Goal: Communication & Community: Answer question/provide support

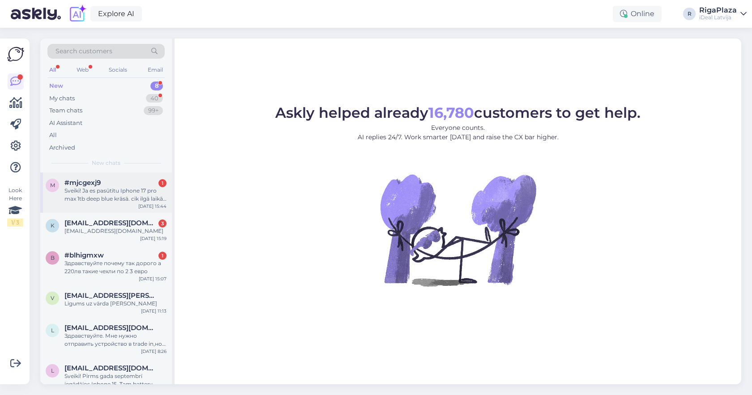
click at [142, 203] on div "Oct 12 15:44" at bounding box center [152, 206] width 28 height 7
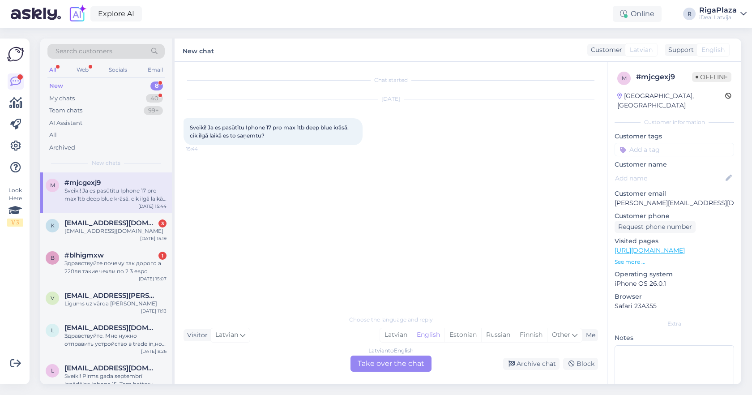
click at [403, 368] on div "Latvian to English Take over the chat" at bounding box center [391, 364] width 81 height 16
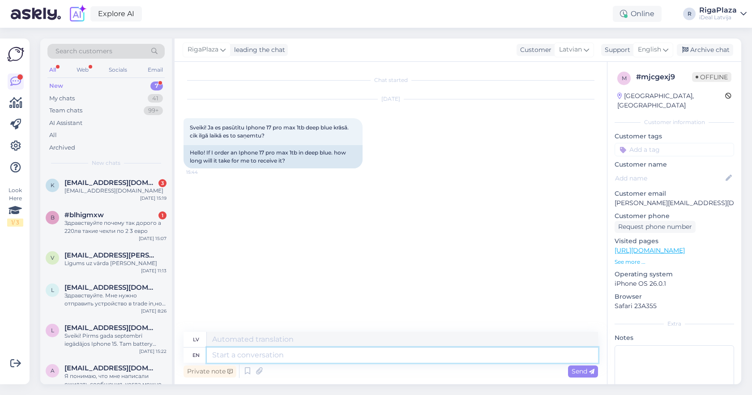
click at [411, 350] on textarea at bounding box center [402, 354] width 391 height 15
type textarea "S"
click at [108, 94] on div "My chats 41" at bounding box center [105, 98] width 117 height 13
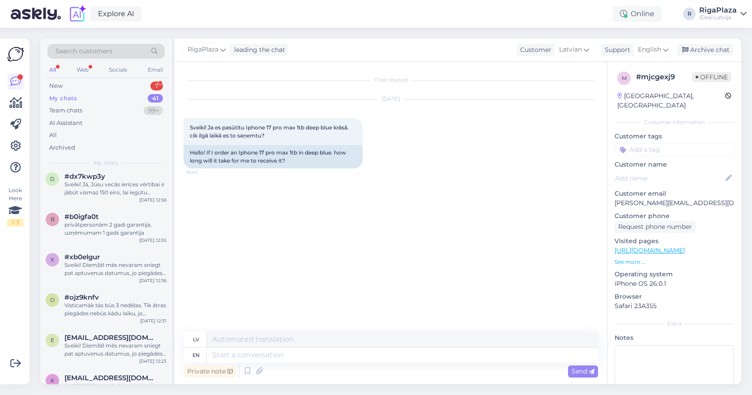
scroll to position [1020, 0]
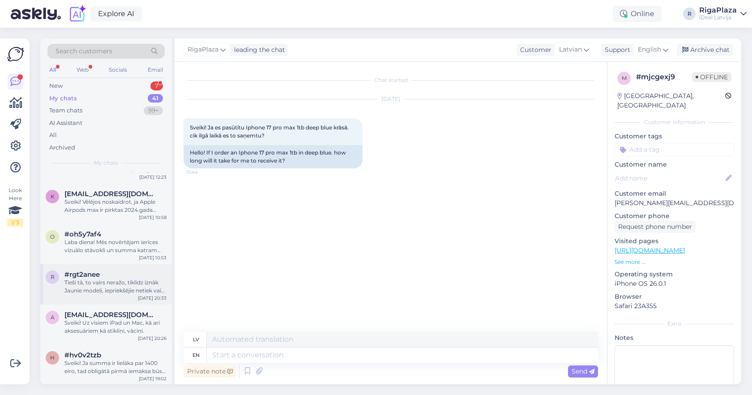
click at [119, 284] on div "Tieši tā, to vairs neražo, tiklīdz iznāk Jaunie modeļi, iepriekšējie netiek vai…" at bounding box center [115, 286] width 102 height 16
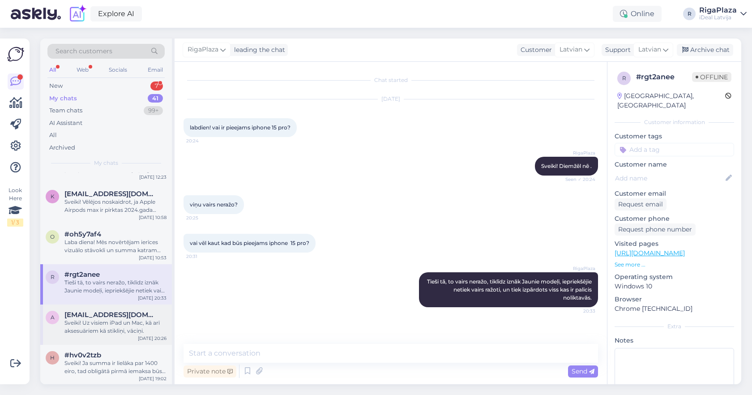
click at [128, 311] on span "[EMAIL_ADDRESS][DOMAIN_NAME]" at bounding box center [110, 315] width 93 height 8
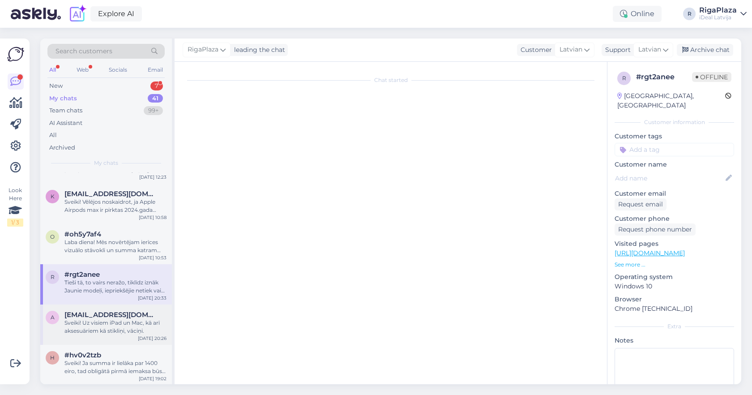
scroll to position [41, 0]
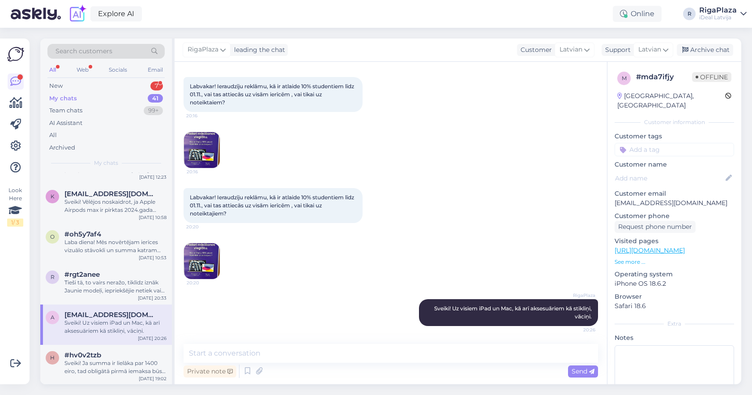
click at [128, 336] on div "a an.stalidzane@gmail.com Sveiki! Uz visiem iPad un Mac, kā arī aksesuāriem kā …" at bounding box center [106, 324] width 132 height 40
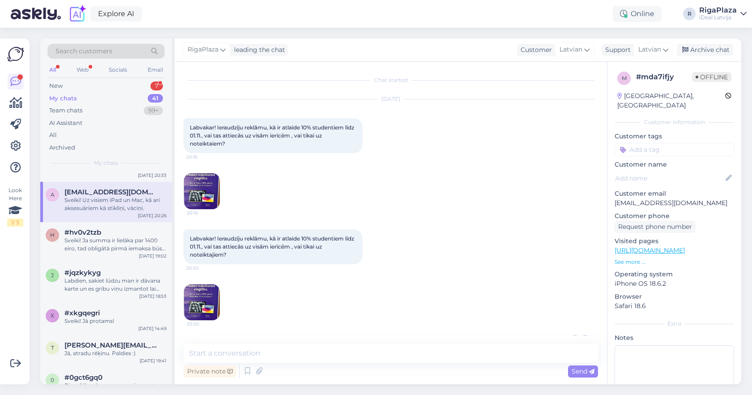
scroll to position [1143, 0]
click at [128, 336] on div "t tomass.osmanis@gmail.com Jā, atradu rēķinu. Paldies :) Oct 7 19:41" at bounding box center [106, 351] width 132 height 32
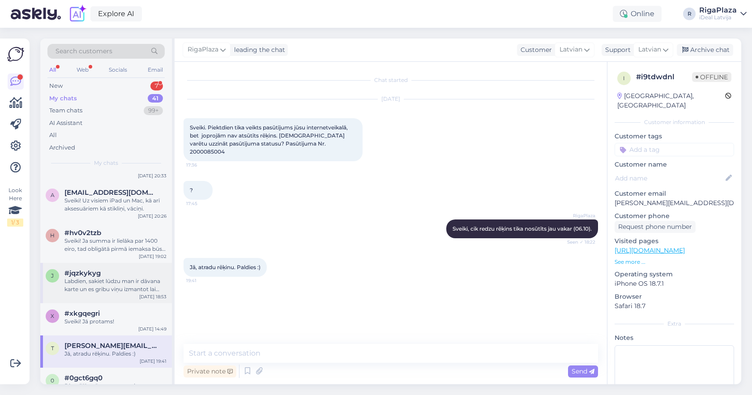
click at [141, 286] on div "Labdien, sakiet lūdzu man ir dāvana karte un es gribu viņu izmantot lai veiktu …" at bounding box center [115, 285] width 102 height 16
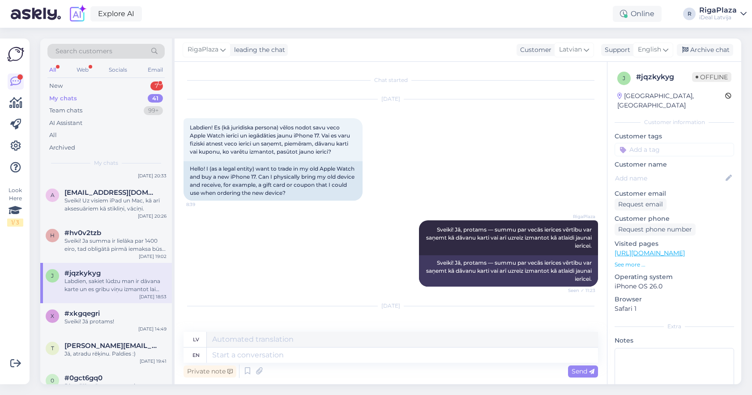
scroll to position [131, 0]
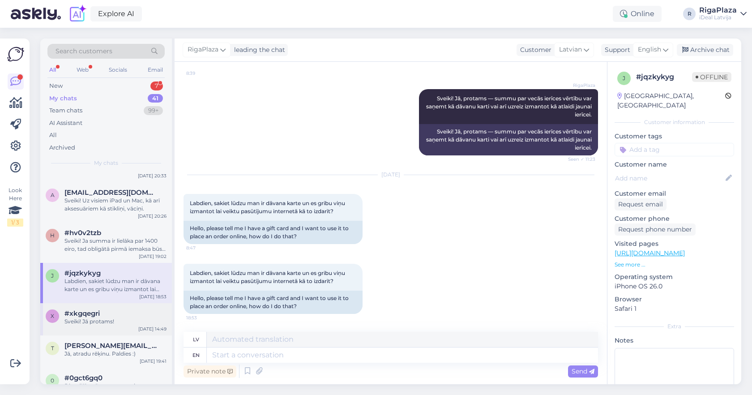
click at [146, 303] on div "x #xkgqegri Sveiki! Jā protams! Oct 8 14:49" at bounding box center [106, 319] width 132 height 32
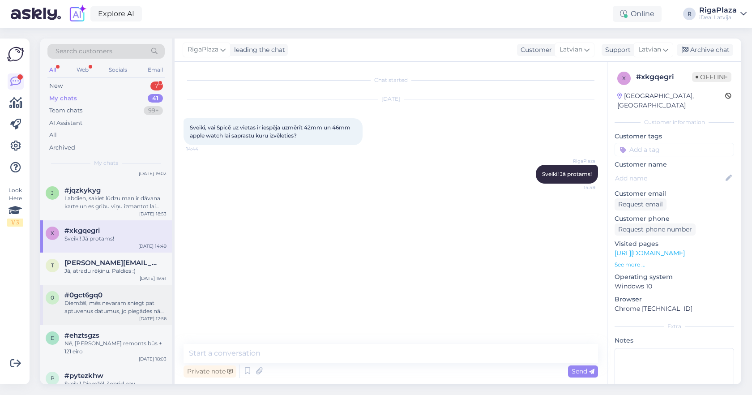
click at [146, 302] on div "Diemžēl, mēs nevaram sniegt pat aptuvenus datumus, jo piegādes nāk nesistemātis…" at bounding box center [115, 307] width 102 height 16
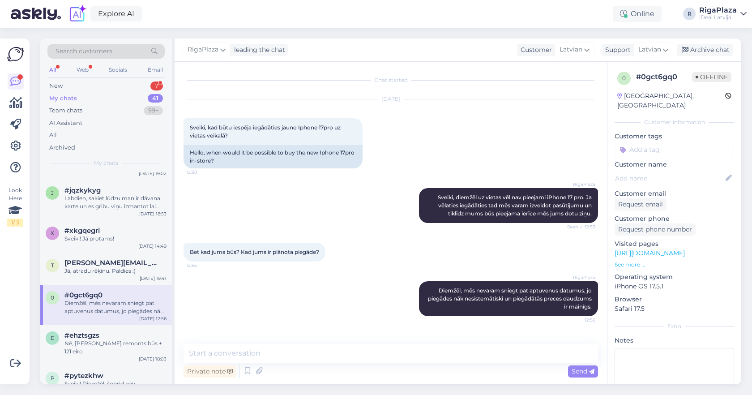
scroll to position [1249, 0]
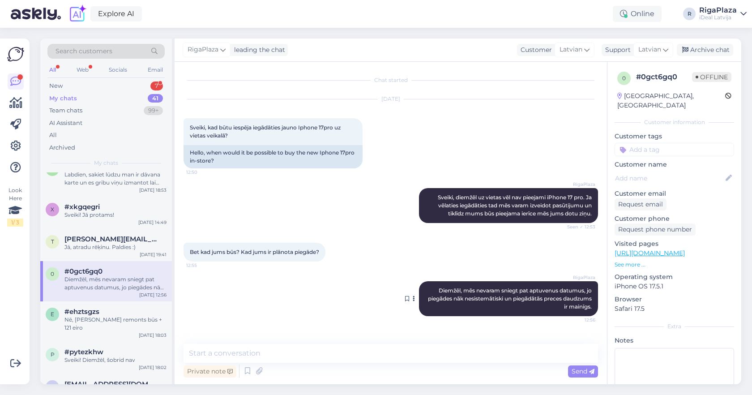
drag, startPoint x: 433, startPoint y: 284, endPoint x: 594, endPoint y: 313, distance: 162.9
click at [594, 313] on div "RigaPlaza Diemžēl, mēs nevaram sniegt pat aptuvenus datumus, jo piegādes nāk ne…" at bounding box center [508, 298] width 179 height 35
copy span "Diemžēl, mēs nevaram sniegt pat aptuvenus datumus, jo piegādes nāk nesistemātis…"
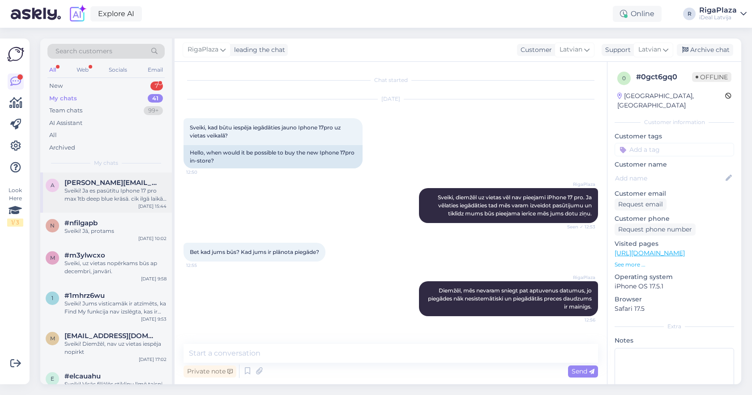
scroll to position [0, 0]
click at [139, 197] on div "Sveiki! Ja es pasūtītu Iphone 17 pro max 1tb deep blue krāsā. cik ilgā laikā es…" at bounding box center [115, 195] width 102 height 16
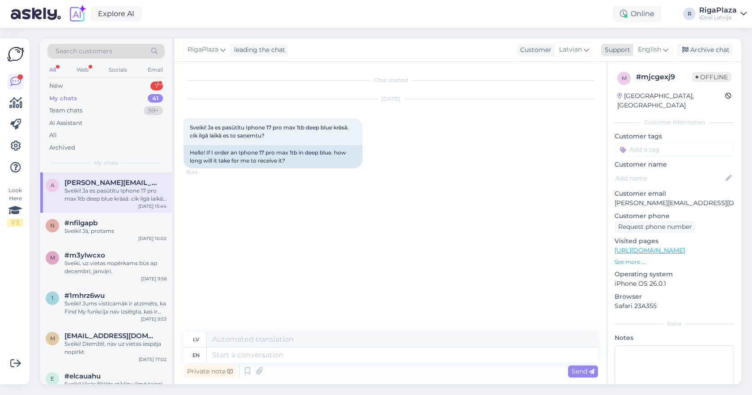
click at [663, 51] on div "English" at bounding box center [653, 50] width 40 height 14
type input "la"
click at [617, 130] on div "la Belarusian Icelandic Latvian" at bounding box center [637, 94] width 99 height 77
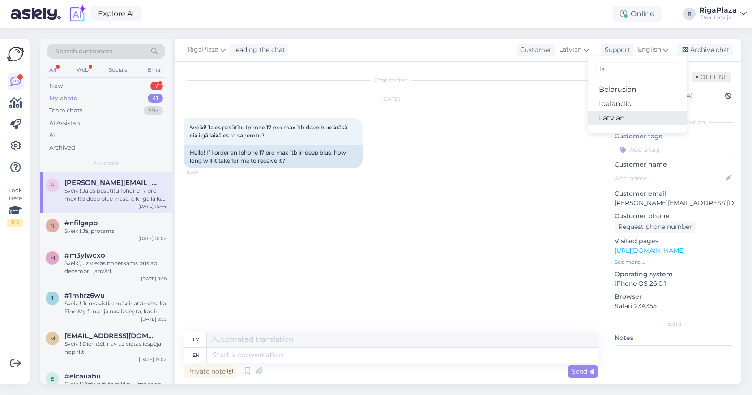
click at [622, 121] on link "Latvian" at bounding box center [637, 118] width 99 height 14
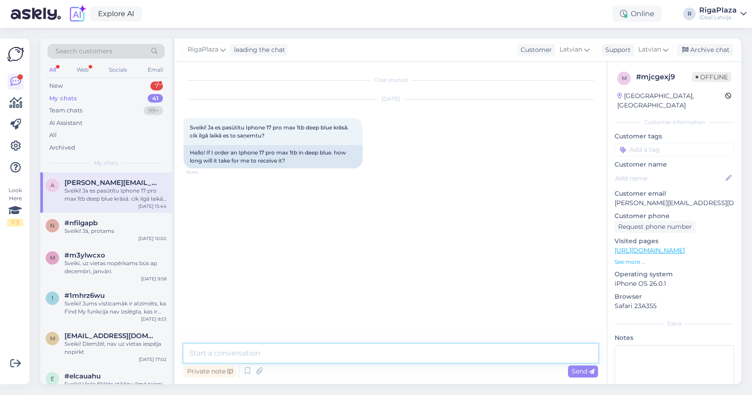
click at [362, 354] on textarea at bounding box center [391, 353] width 415 height 19
paste textarea "Diemžēl, mēs nevaram sniegt pat aptuvenus datumus, jo piegādes nāk nesistemātis…"
type textarea "Sveiki! Diemžēl, mēs nevaram sniegt pat aptuvenus datumus, jo piegādes nāk nesi…"
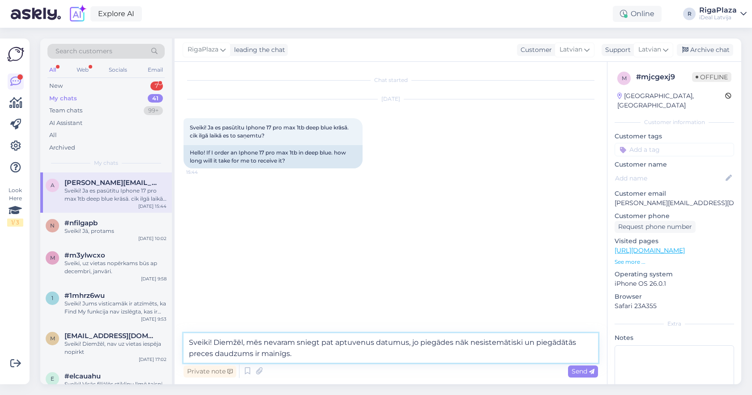
click at [260, 343] on textarea "Sveiki! Diemžēl, mēs nevaram sniegt pat aptuvenus datumus, jo piegādes nāk nesi…" at bounding box center [391, 348] width 415 height 30
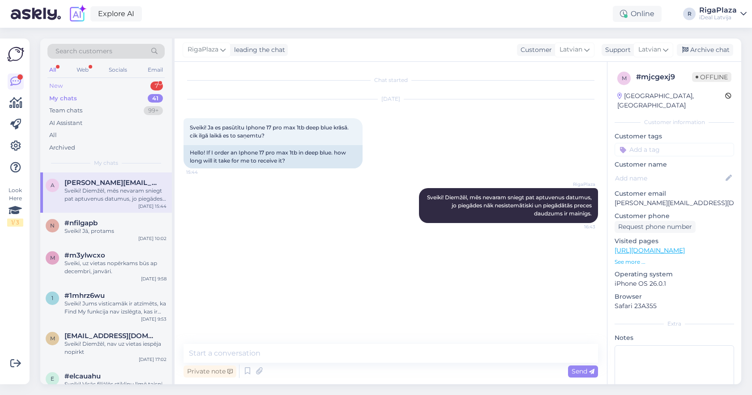
click at [150, 81] on div "New 7" at bounding box center [105, 86] width 117 height 13
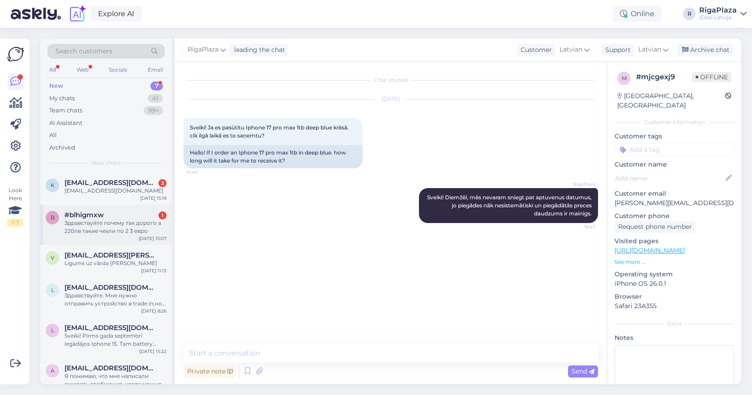
click at [127, 223] on div "Здравствуйте почему так дорого а 220лв такие чехли по 2 3 евро" at bounding box center [115, 227] width 102 height 16
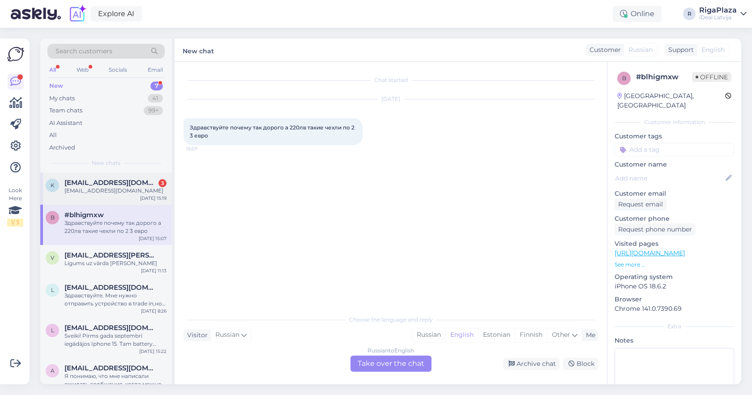
click at [133, 197] on div "k kristersmors1@gmail.com 3 kristersmors1@gmail.com Oct 12 15:19" at bounding box center [106, 188] width 132 height 32
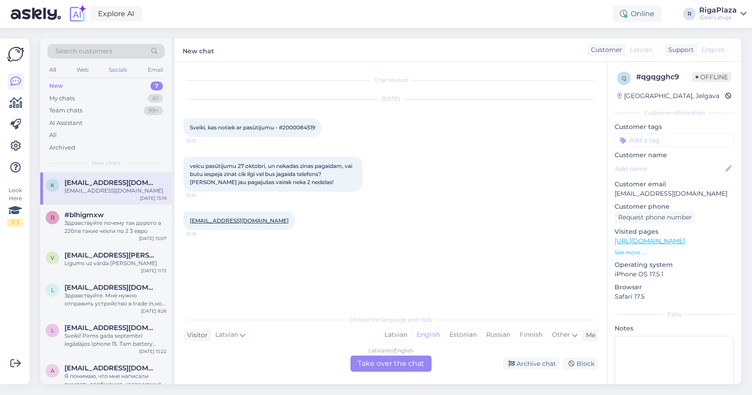
click at [390, 364] on div "Latvian to English Take over the chat" at bounding box center [391, 364] width 81 height 16
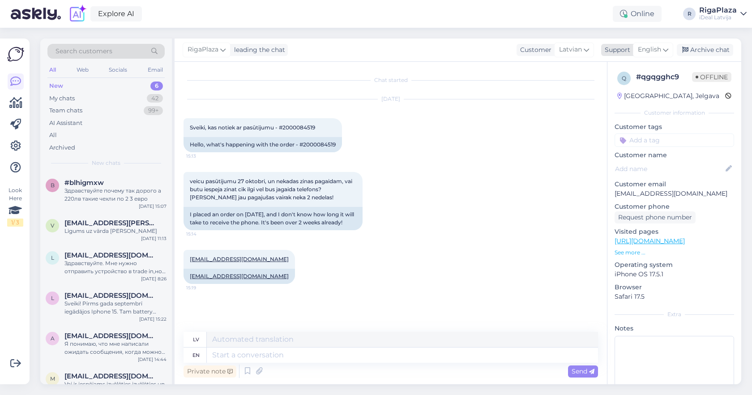
click at [664, 47] on icon at bounding box center [665, 50] width 5 height 10
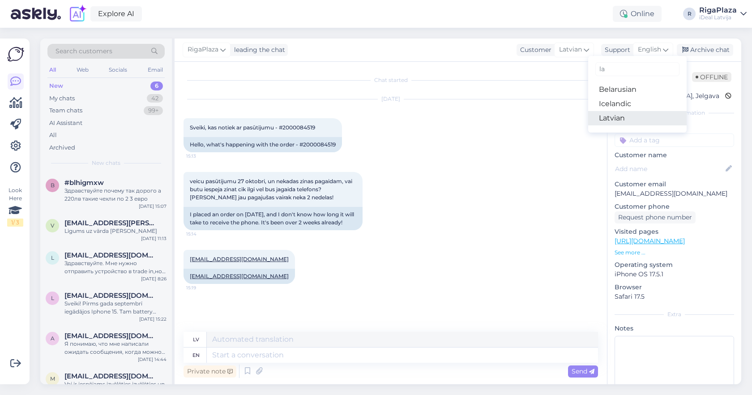
click at [621, 117] on link "Latvian" at bounding box center [637, 118] width 99 height 14
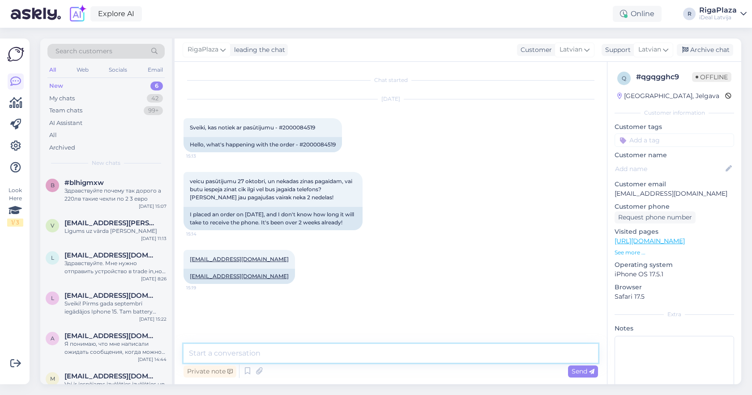
click at [361, 360] on textarea at bounding box center [391, 353] width 415 height 19
paste textarea "Sveiki! Diemžēl, mēs nevaram sniegt pat aptuvenus datumus, jo piegādes nāk nesi…"
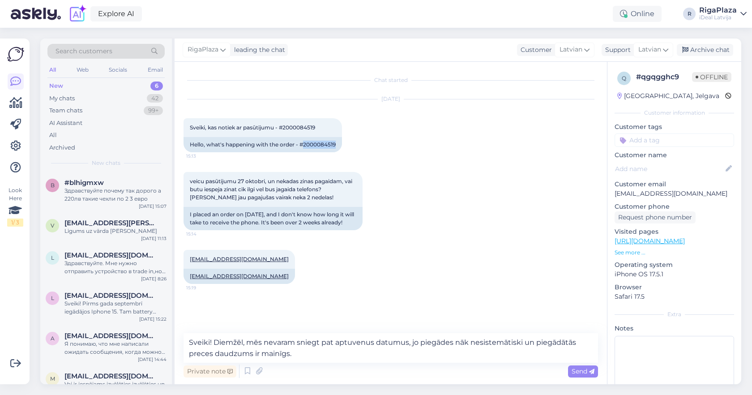
drag, startPoint x: 304, startPoint y: 141, endPoint x: 359, endPoint y: 148, distance: 55.0
click at [359, 148] on div "Oct 12 2025 Sveiki, kas notiek ar pasūtijumu - #2000084519 15:13 Hello, what's …" at bounding box center [391, 126] width 415 height 73
copy div "2000084519"
click at [327, 354] on textarea "Sveiki! Diemžēl, mēs nevaram sniegt pat aptuvenus datumus, jo piegādes nāk nesi…" at bounding box center [391, 348] width 415 height 30
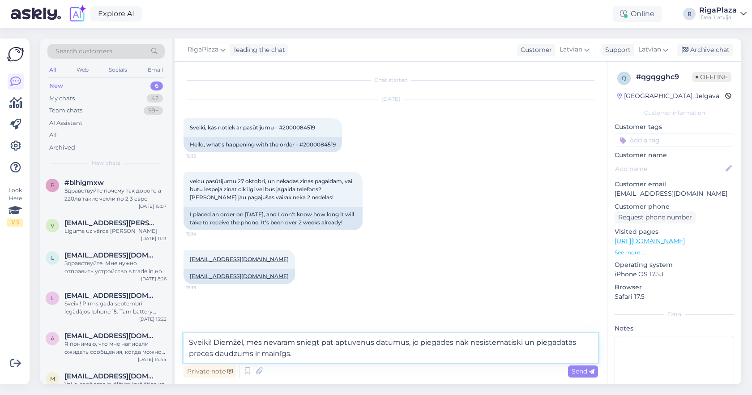
click at [327, 354] on textarea "Sveiki! Diemžēl, mēs nevaram sniegt pat aptuvenus datumus, jo piegādes nāk nesi…" at bounding box center [391, 348] width 415 height 30
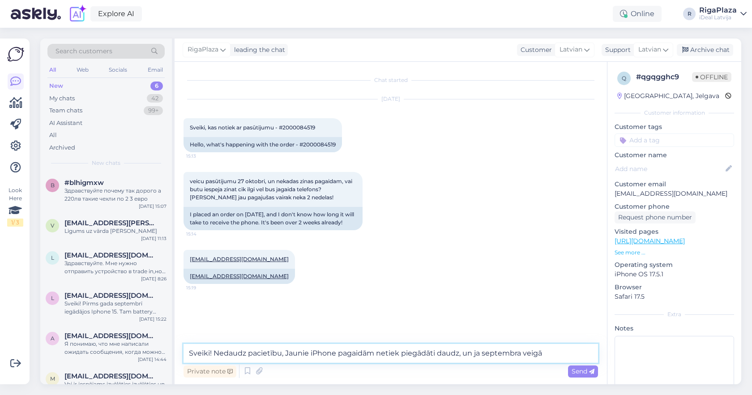
click at [529, 357] on textarea "Sveiki! Nedaudz pacietību, Jaunie iPhone pagaidām netiek piegādāti daudz, un ja…" at bounding box center [391, 353] width 415 height 19
click at [288, 351] on textarea "Sveiki! Nedaudz pacietību, Jaunie iPhone pagaidām netiek piegādāti daudz, un ja…" at bounding box center [391, 353] width 415 height 19
click at [553, 353] on textarea "Sveiki! Nedaudz pacietību, jaunie iPhone pagaidām netiek piegādāti daudz, un ja…" at bounding box center [391, 353] width 415 height 19
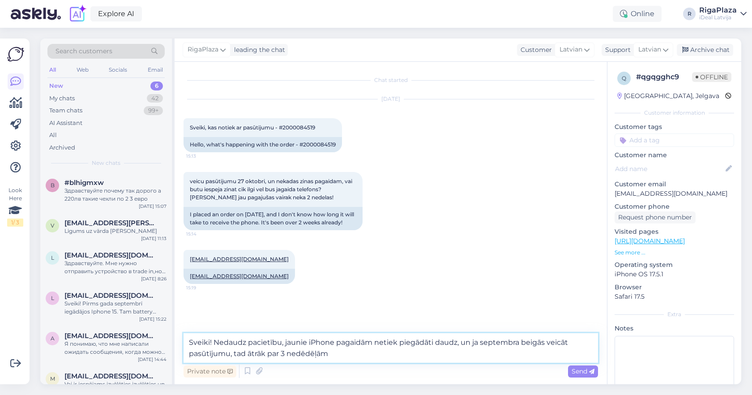
click at [298, 356] on textarea "Sveiki! Nedaudz pacietību, jaunie iPhone pagaidām netiek piegādāti daudz, un ja…" at bounding box center [391, 348] width 415 height 30
click at [374, 357] on textarea "Sveiki! Nedaudz pacietību, jaunie iPhone pagaidām netiek piegādāti daudz, un ja…" at bounding box center [391, 348] width 415 height 30
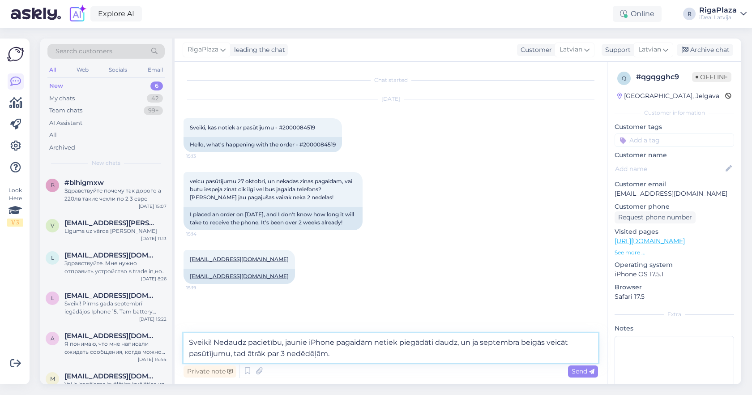
click at [321, 344] on textarea "Sveiki! Nedaudz pacietību, jaunie iPhone pagaidām netiek piegādāti daudz, un ja…" at bounding box center [391, 348] width 415 height 30
type textarea "Sveiki! Nedaudz pacietību, jaunie iPhone pagaidām netiek piegādāti daudz, un ja…"
click at [154, 94] on div "42" at bounding box center [155, 98] width 16 height 9
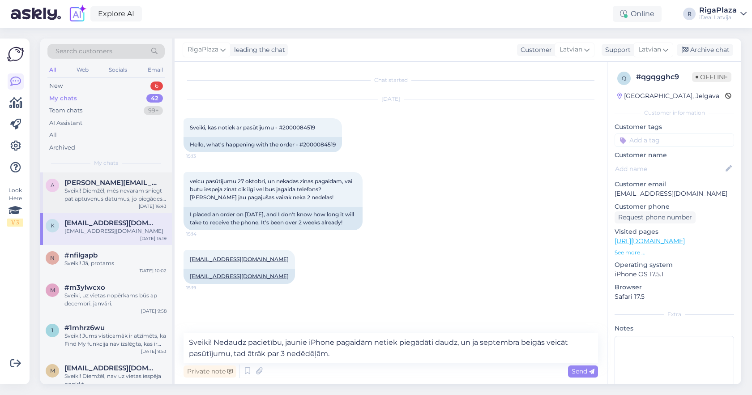
click at [134, 195] on div "Sveiki! Diemžēl, mēs nevaram sniegt pat aptuvenus datumus, jo piegādes nāk nesi…" at bounding box center [115, 195] width 102 height 16
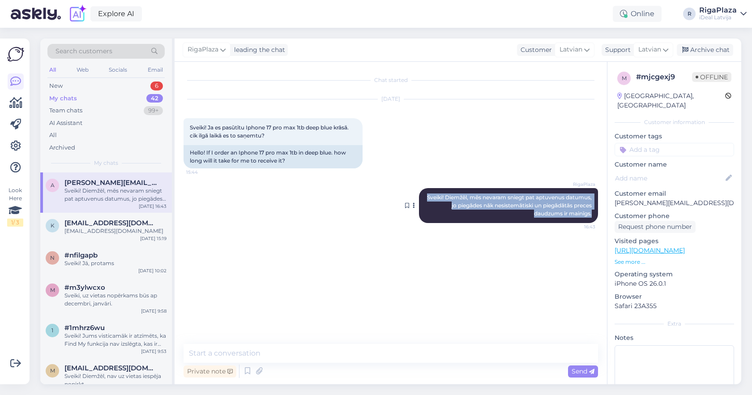
drag, startPoint x: 449, startPoint y: 195, endPoint x: 591, endPoint y: 214, distance: 142.7
click at [591, 214] on div "RigaPlaza Sveiki! Diemžēl, mēs nevaram sniegt pat aptuvenus datumus, jo piegāde…" at bounding box center [508, 205] width 179 height 35
copy span "Sveiki! Diemžēl, mēs nevaram sniegt pat aptuvenus datumus, jo piegādes nāk nesi…"
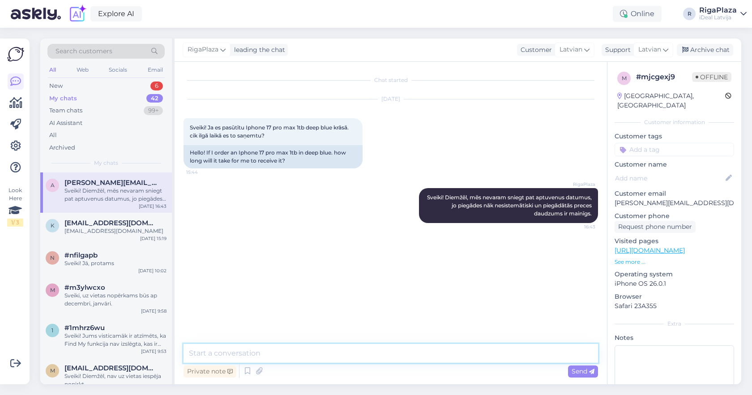
click at [364, 358] on textarea at bounding box center [391, 353] width 415 height 19
click at [155, 88] on div "6" at bounding box center [156, 85] width 13 height 9
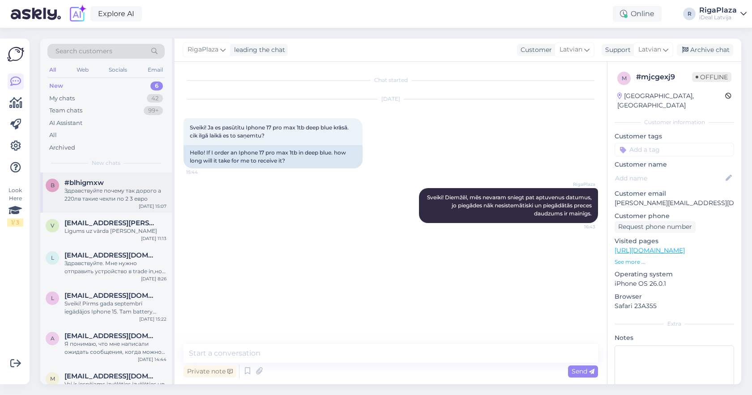
click at [134, 176] on div "b #blhigmxw Здравствуйте почему так дорого а 220лв такие чехли по 2 3 евро Oct …" at bounding box center [106, 192] width 132 height 40
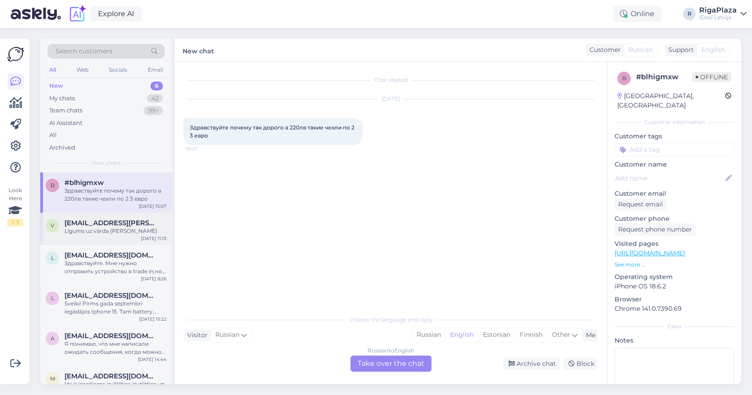
click at [154, 242] on div "[DATE] 11:13" at bounding box center [154, 238] width 26 height 7
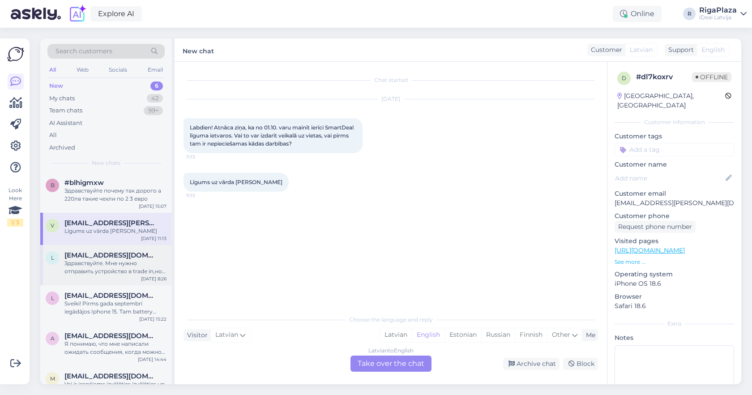
click at [150, 267] on div "Здравствуйте. Мне нужно отправить устройство в trade in,но у меня нет нет кода,…" at bounding box center [115, 267] width 102 height 16
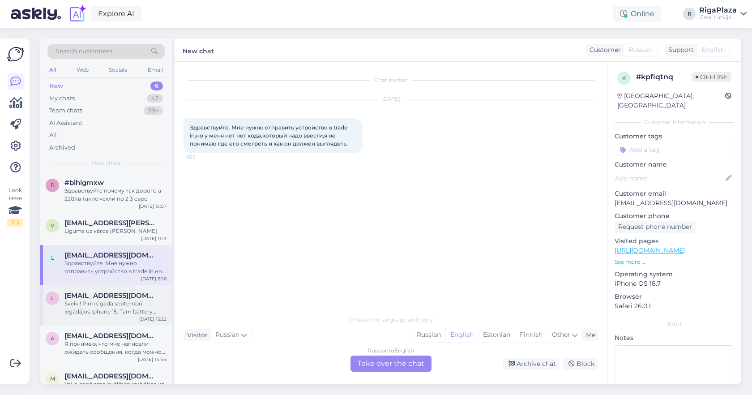
click at [146, 300] on span "[EMAIL_ADDRESS][DOMAIN_NAME]" at bounding box center [110, 295] width 93 height 8
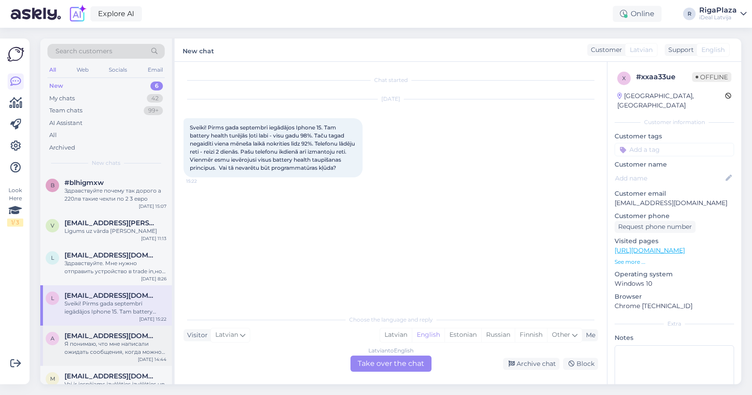
click at [143, 338] on div "a andrey19v@icloud.com Я понимаю, что мне написали ожидать сообщения, когда мож…" at bounding box center [106, 346] width 132 height 40
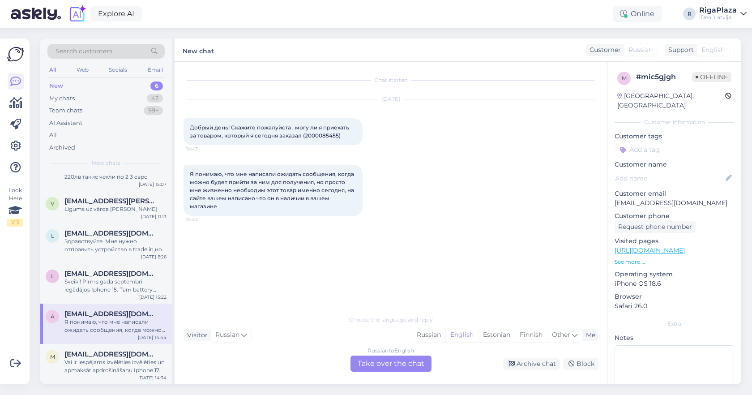
scroll to position [29, 0]
click at [142, 350] on div "[EMAIL_ADDRESS][DOMAIN_NAME]" at bounding box center [115, 354] width 102 height 8
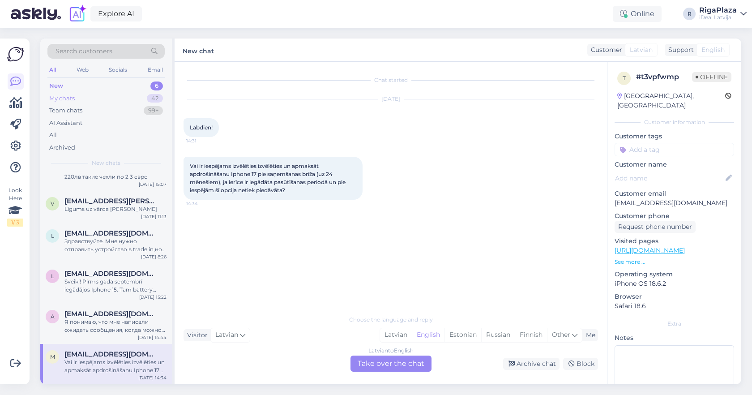
click at [148, 96] on div "42" at bounding box center [155, 98] width 16 height 9
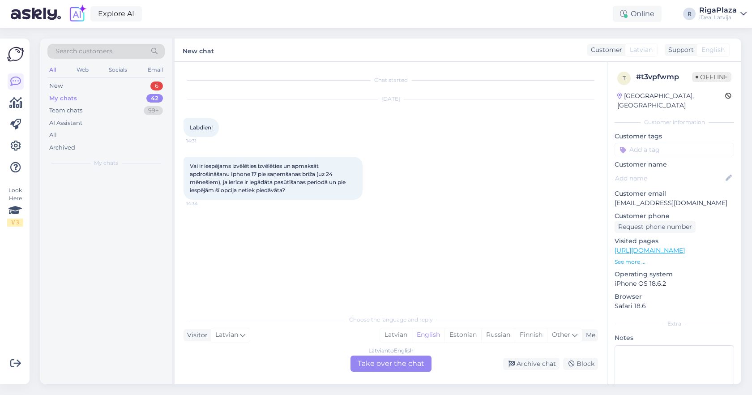
scroll to position [0, 0]
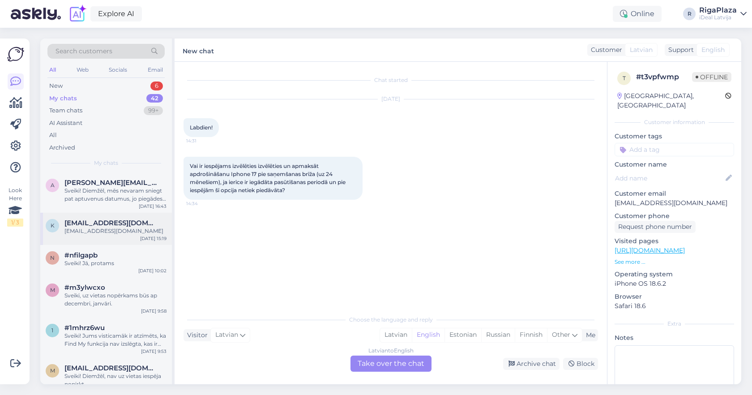
click at [123, 221] on span "[EMAIL_ADDRESS][DOMAIN_NAME]" at bounding box center [110, 223] width 93 height 8
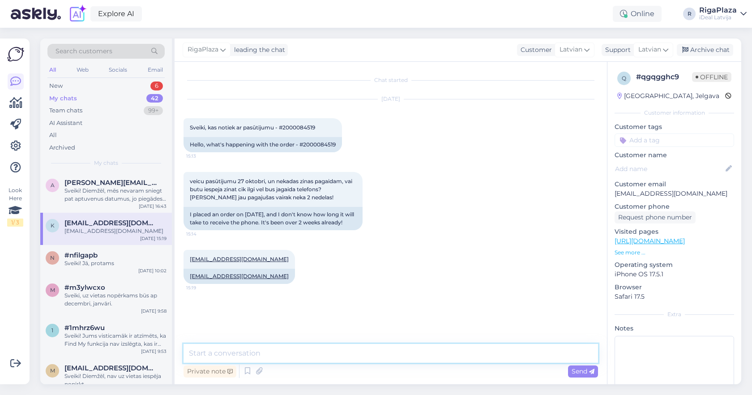
click at [393, 352] on textarea at bounding box center [391, 353] width 415 height 19
paste textarea "Sveiki! Paldies par Jūsu ziņu. Saprotam Jūsu satraukumu, taču šobrīd jaunie iPh…"
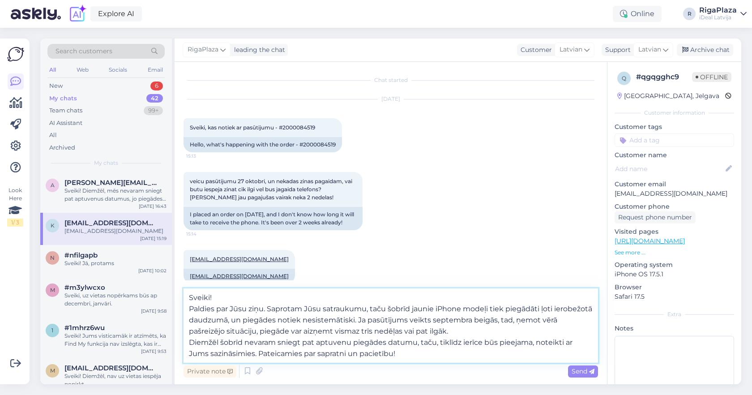
click at [187, 307] on textarea "Sveiki! Paldies par Jūsu ziņu. Saprotam Jūsu satraukumu, taču šobrīd jaunie iPh…" at bounding box center [391, 325] width 415 height 74
click at [191, 309] on textarea "Sveiki! Paldies par Jūsu ziņu. Saprotam Jūsu satraukumu, taču šobrīd jaunie iPh…" at bounding box center [391, 325] width 415 height 74
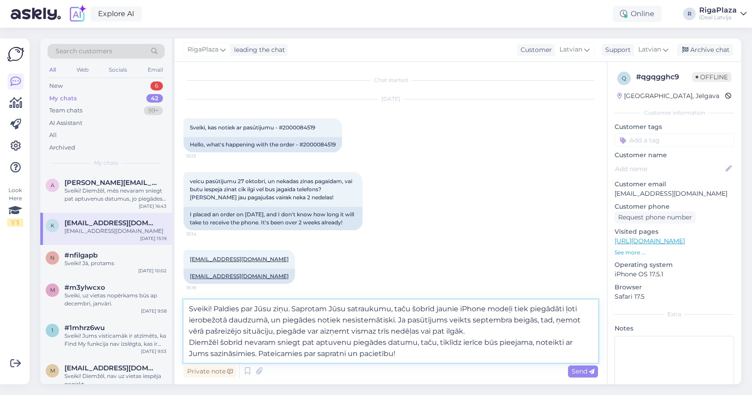
drag, startPoint x: 214, startPoint y: 307, endPoint x: 289, endPoint y: 310, distance: 74.8
click at [289, 310] on textarea "Sveiki! Paldies par Jūsu ziņu. Saprotam Jūsu satraukumu, taču šobrīd jaunie iPh…" at bounding box center [391, 331] width 415 height 63
click at [189, 343] on textarea "Sveiki! Saprotam Jūsu satraukumu, taču šobrīd jaunie iPhone modeļi tiek piegādā…" at bounding box center [391, 331] width 415 height 63
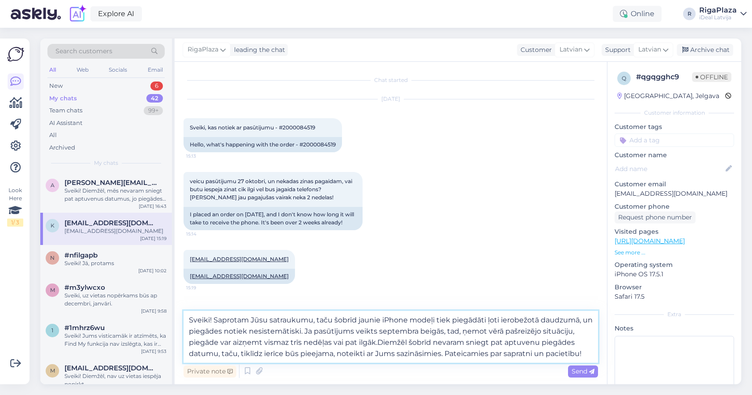
type textarea "Sveiki! Saprotam Jūsu satraukumu, taču šobrīd jaunie iPhone modeļi tiek piegādā…"
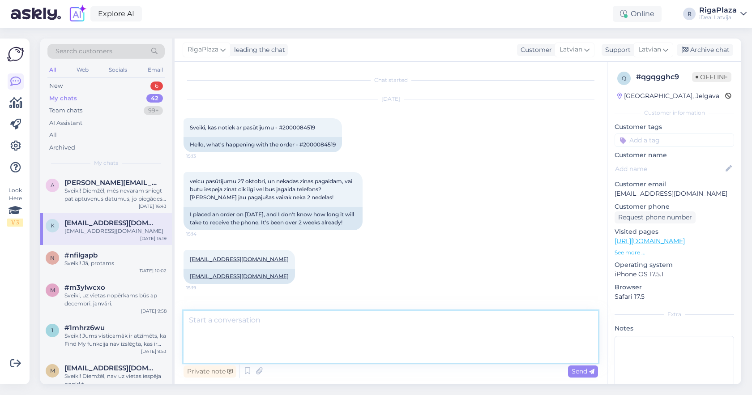
scroll to position [61, 0]
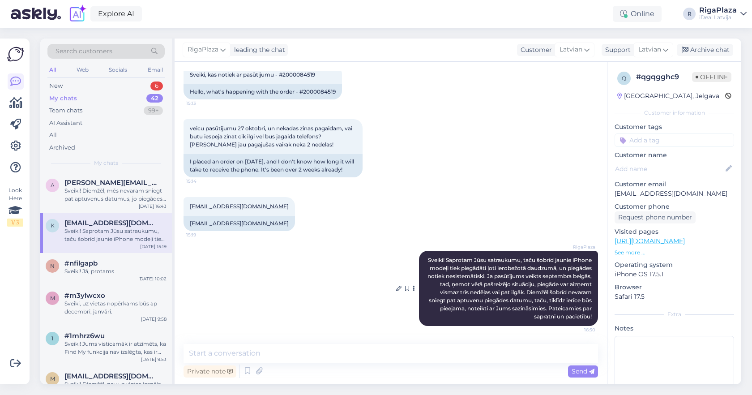
drag, startPoint x: 441, startPoint y: 255, endPoint x: 597, endPoint y: 315, distance: 167.5
click at [597, 315] on div "RigaPlaza Sveiki! Saprotam Jūsu satraukumu, taču šobrīd jaunie iPhone modeļi ti…" at bounding box center [508, 288] width 179 height 75
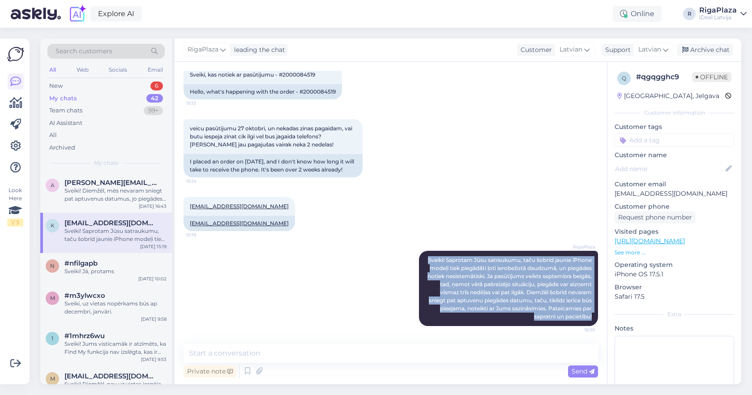
copy span "Sveiki! Saprotam Jūsu satraukumu, taču šobrīd jaunie iPhone modeļi tiek piegādā…"
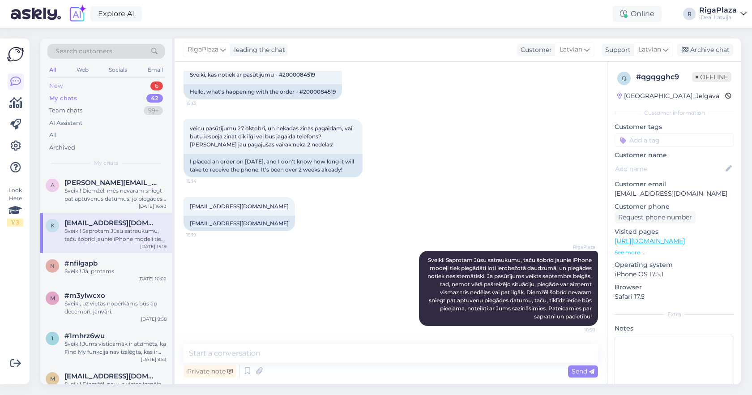
click at [155, 87] on div "6" at bounding box center [156, 85] width 13 height 9
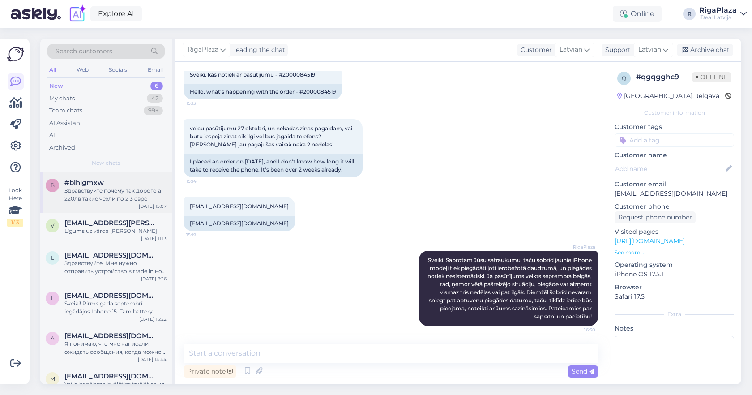
click at [137, 189] on div "Здравствуйте почему так дорого а 220лв такие чехли по 2 3 евро" at bounding box center [115, 195] width 102 height 16
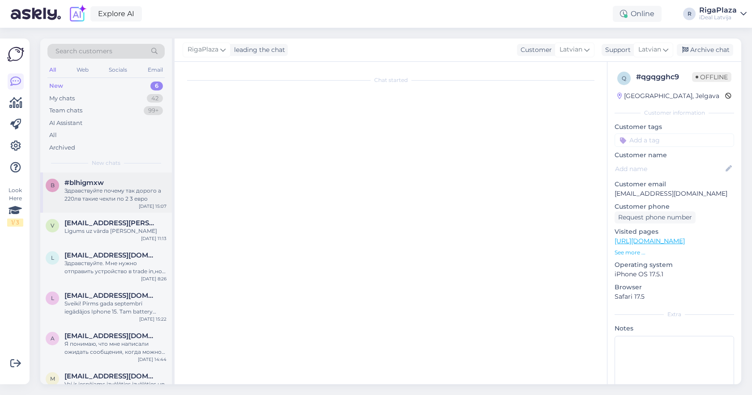
scroll to position [0, 0]
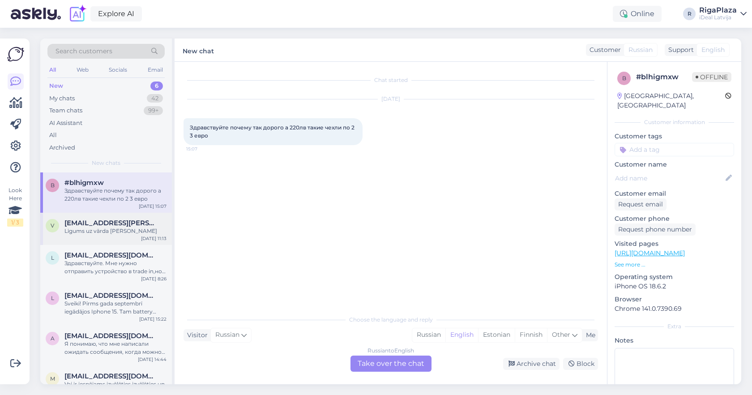
click at [152, 235] on div "Līgums uz vārda [PERSON_NAME]" at bounding box center [115, 231] width 102 height 8
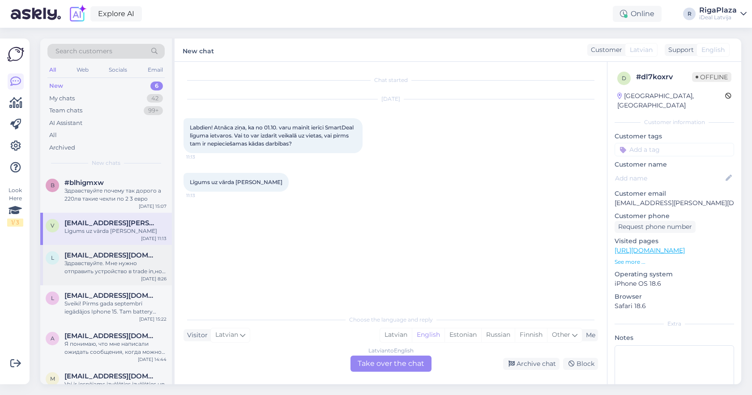
click at [146, 275] on div "Здравствуйте. Мне нужно отправить устройство в trade in,но у меня нет нет кода,…" at bounding box center [115, 267] width 102 height 16
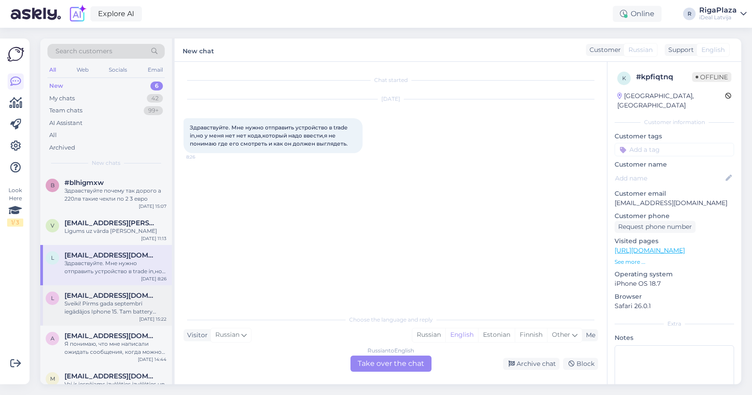
click at [138, 307] on div "Sveiki! Pirms gada septembrī iegādājos Iphone 15. Tam battery health turējās ļo…" at bounding box center [115, 308] width 102 height 16
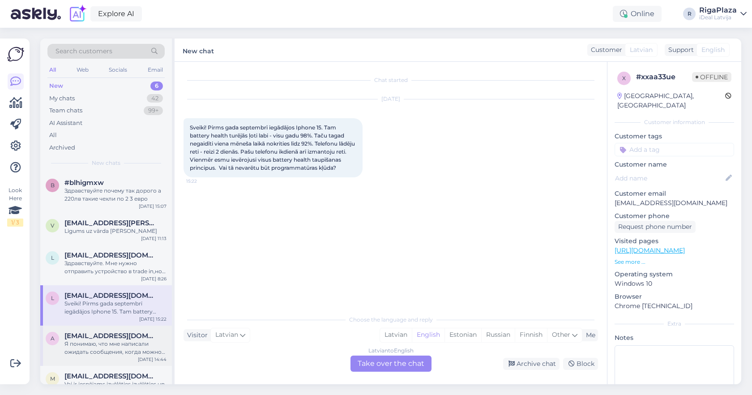
click at [137, 340] on span "[EMAIL_ADDRESS][DOMAIN_NAME]" at bounding box center [110, 336] width 93 height 8
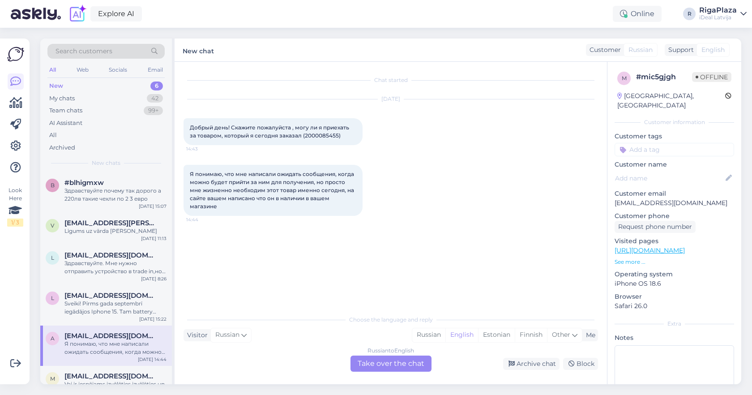
scroll to position [18, 0]
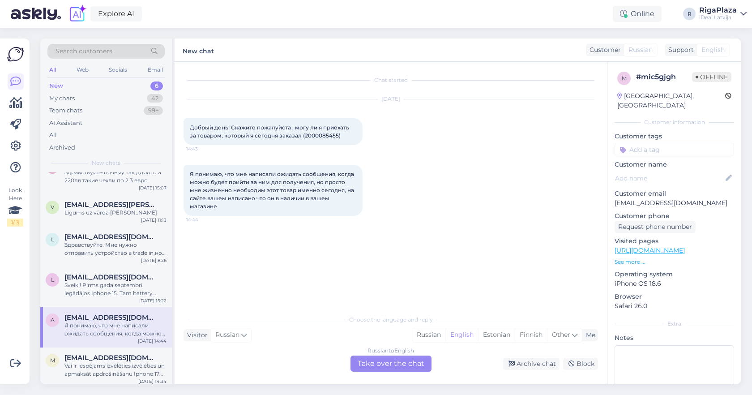
click at [379, 363] on div "Russian to English Take over the chat" at bounding box center [391, 364] width 81 height 16
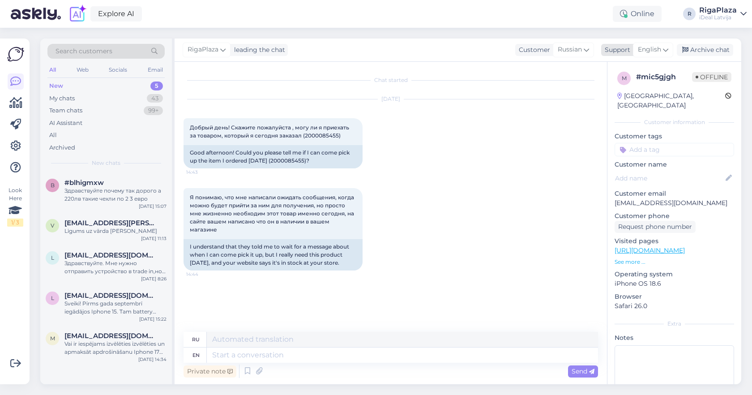
click at [651, 52] on span "English" at bounding box center [649, 50] width 23 height 10
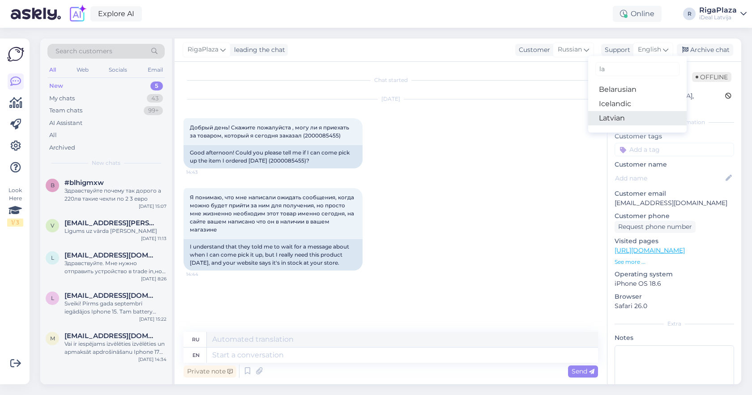
click at [651, 113] on link "Latvian" at bounding box center [637, 118] width 99 height 14
click at [651, 118] on div "Customer information" at bounding box center [675, 122] width 120 height 8
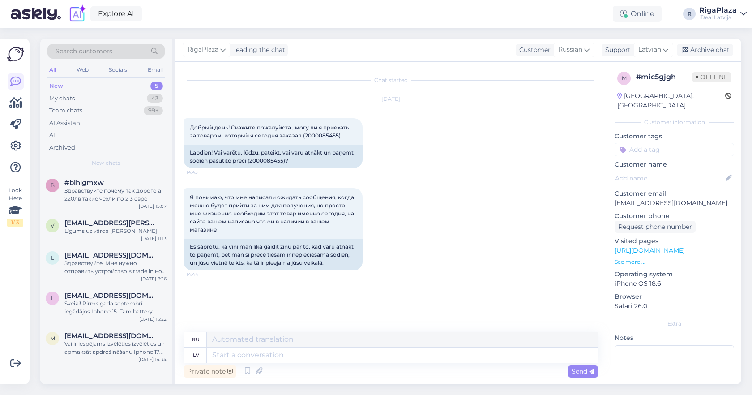
click at [508, 166] on div "Oct 11 2025 Добрый день! Скажите пожалуйста , могу ли я приехать за товаром, ко…" at bounding box center [391, 134] width 415 height 89
click at [303, 356] on textarea at bounding box center [402, 354] width 391 height 15
paste textarea "Sveiki! Saprotam Jūsu satraukumu, taču šobrīd jaunie iPhone modeļi tiek piegādā…"
type textarea "Sveiki! Saprotam Jūsu satraukumu, taču šobrīd jaunie iPhone modeļi tiek piegādā…"
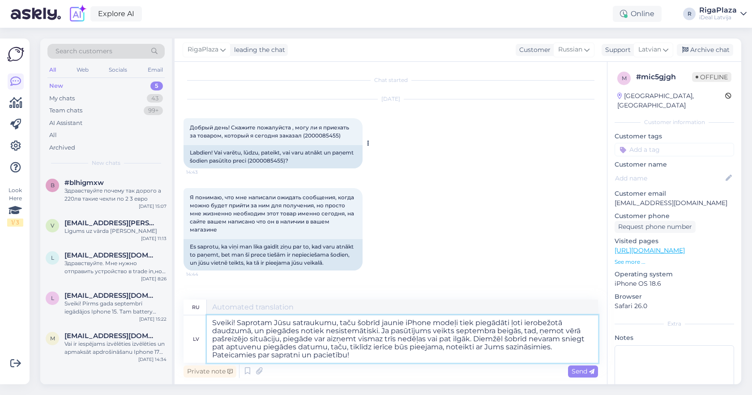
type textarea "Здравствуйте! Мы понимаем вашу обеспокоенность, но в настоящее время новые моде…"
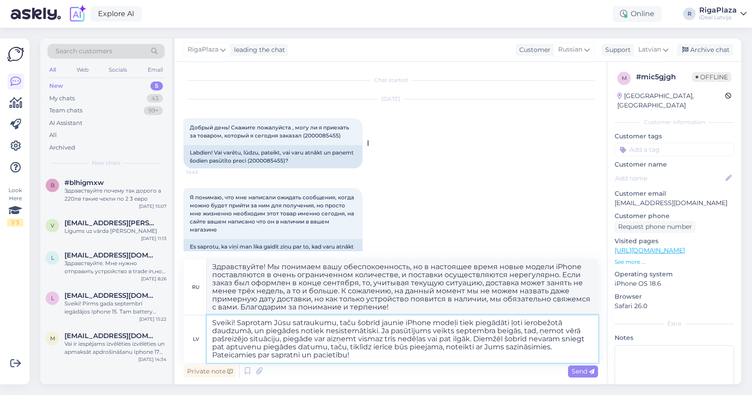
type textarea "Sveiki! Saprotam Jūsu satraukumu, taču šobrīd jaunie iPhone modeļi tiek piegādā…"
drag, startPoint x: 275, startPoint y: 160, endPoint x: 308, endPoint y: 162, distance: 33.2
click at [308, 162] on div "Labdien! Vai varētu, lūdzu, pateikt, vai varu atnākt un paņemt šodien pasūtīto …" at bounding box center [273, 156] width 179 height 23
copy div "2000085455)"
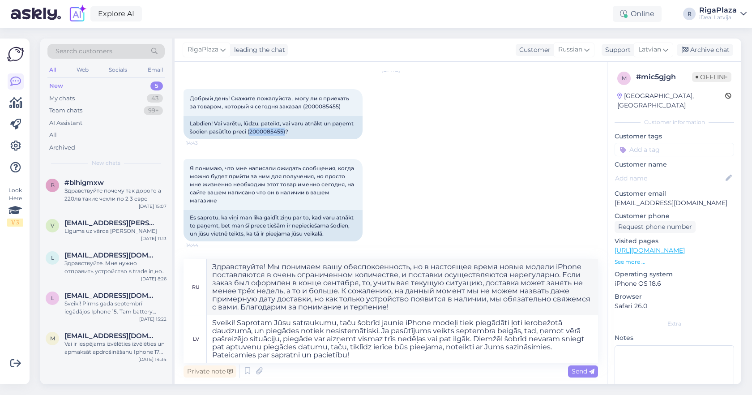
scroll to position [29, 0]
click at [313, 350] on textarea "Sveiki! Saprotam Jūsu satraukumu, taču šobrīd jaunie iPhone modeļi tiek piegādā…" at bounding box center [402, 338] width 391 height 47
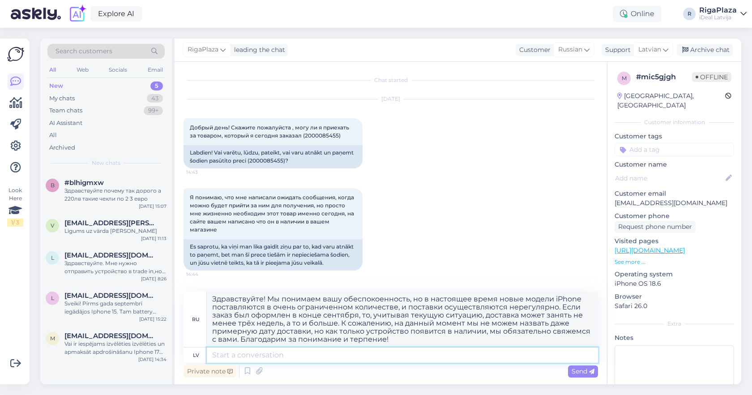
scroll to position [0, 0]
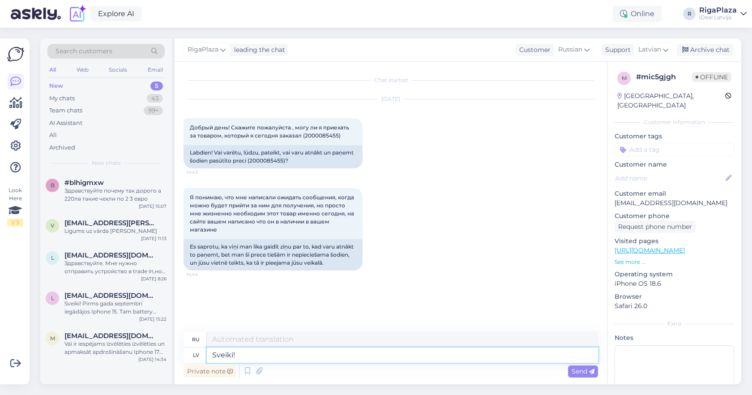
type textarea "Sveiki!"
type textarea "Привет!"
type textarea "Sveiki! Jā, p"
type textarea "Привет! Да,"
type textarea "Sveiki! Jā, protams"
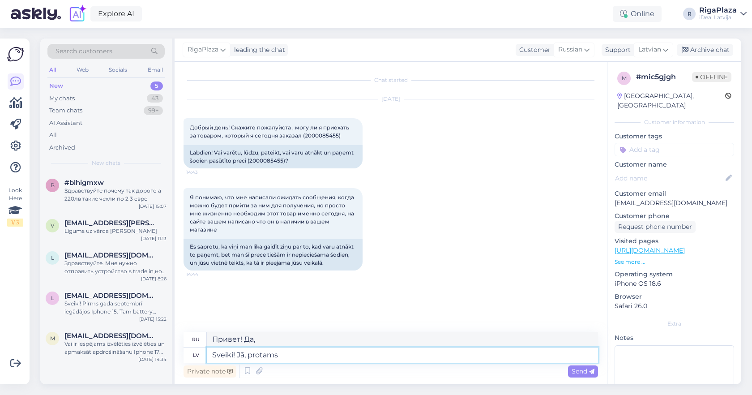
type textarea "Привет! Да, конечно."
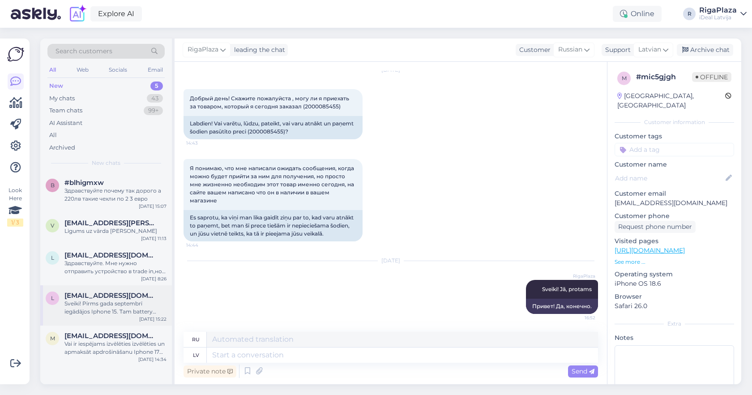
click at [121, 326] on div "l lvasilevska56@gmail.com Sveiki! Pirms gada septembrī iegādājos Iphone 15. Tam…" at bounding box center [106, 305] width 132 height 40
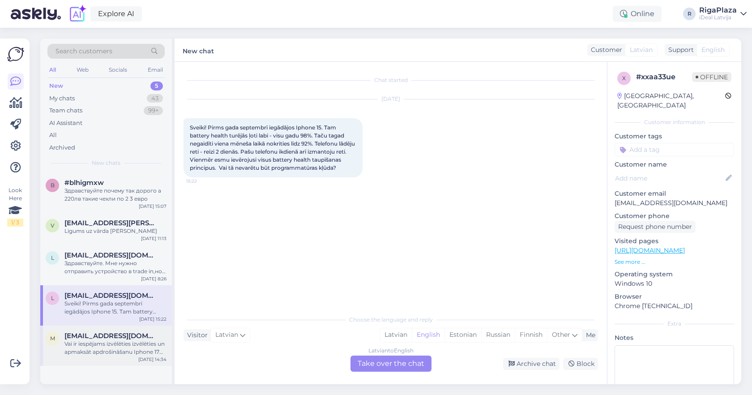
click at [117, 353] on div "Vai ir iespējams izvēlēties izvēlēties un apmaksāt apdrošināšanu Iphone 17 pie …" at bounding box center [115, 348] width 102 height 16
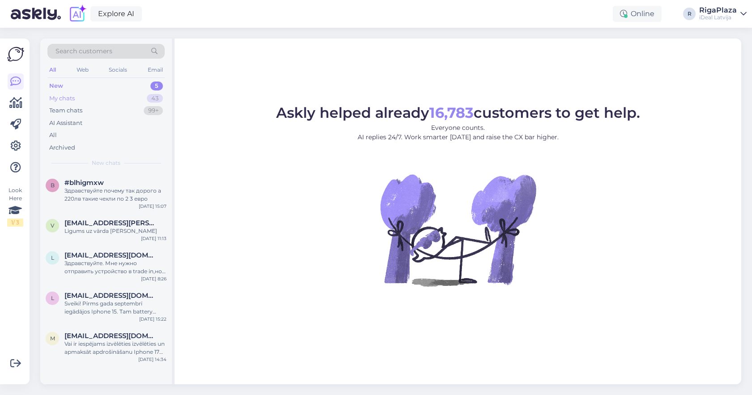
click at [160, 97] on div "43" at bounding box center [155, 98] width 16 height 9
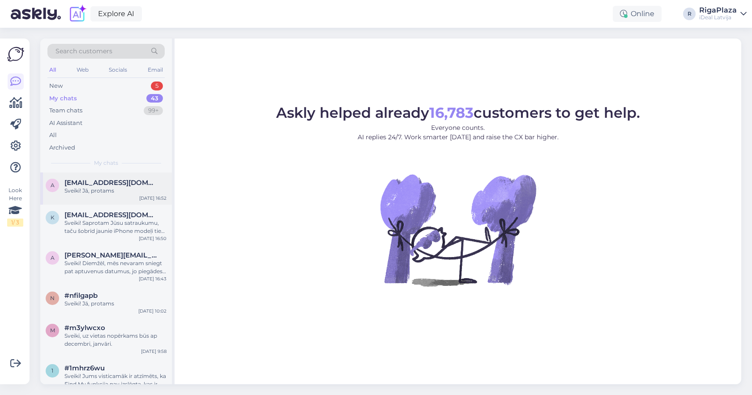
click at [144, 188] on div "Sveiki! Jā, protams" at bounding box center [115, 191] width 102 height 8
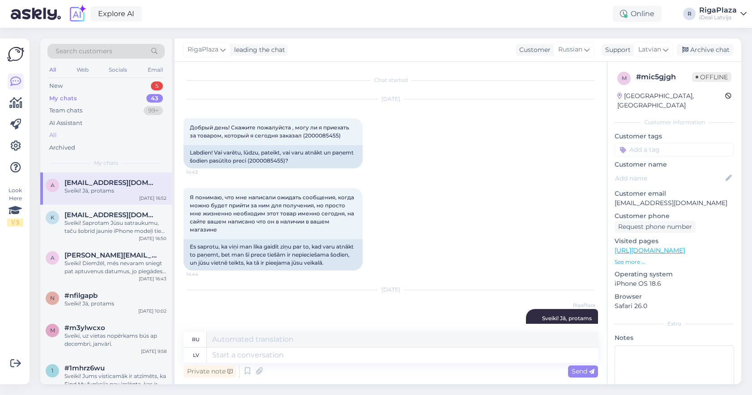
scroll to position [29, 0]
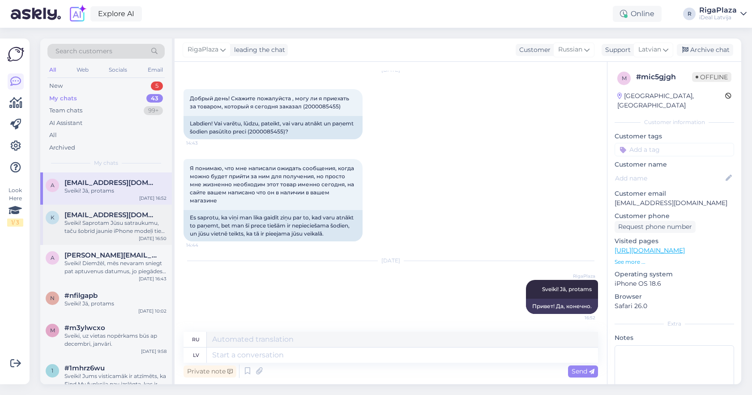
click at [145, 221] on div "Sveiki! Saprotam Jūsu satraukumu, taču šobrīd jaunie iPhone modeļi tiek piegādā…" at bounding box center [115, 227] width 102 height 16
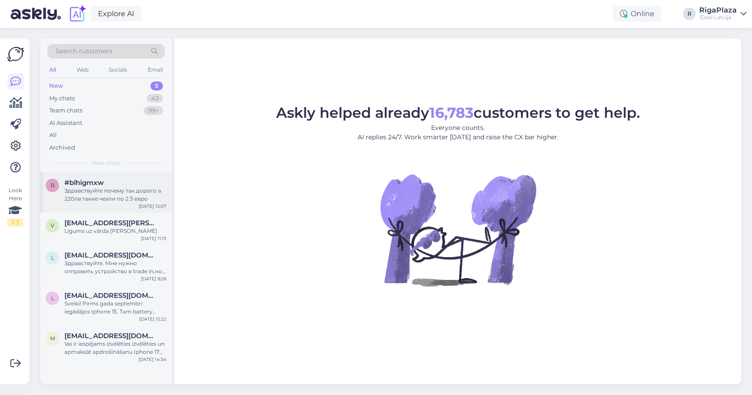
click at [143, 190] on div "Здравствуйте почему так дорого а 220лв такие чехли по 2 3 евро" at bounding box center [115, 195] width 102 height 16
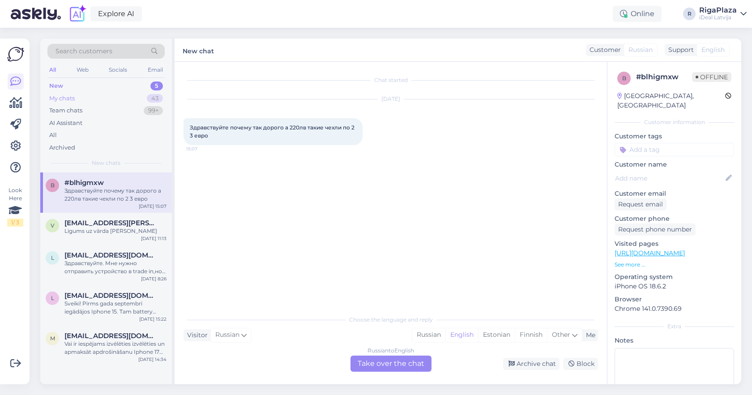
click at [140, 98] on div "My chats 43" at bounding box center [105, 98] width 117 height 13
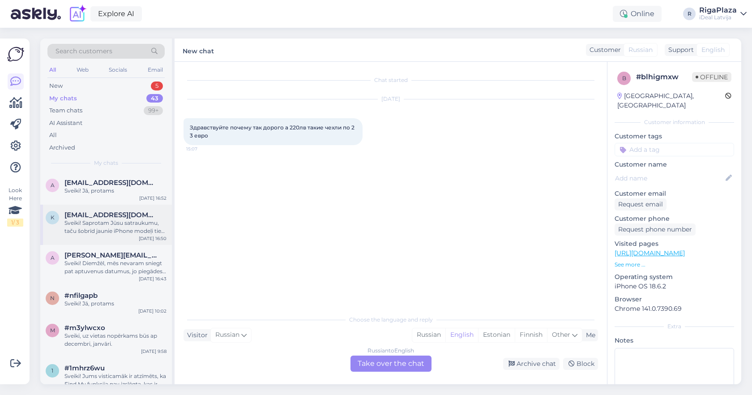
click at [139, 221] on div "Sveiki! Saprotam Jūsu satraukumu, taču šobrīd jaunie iPhone modeļi tiek piegādā…" at bounding box center [115, 227] width 102 height 16
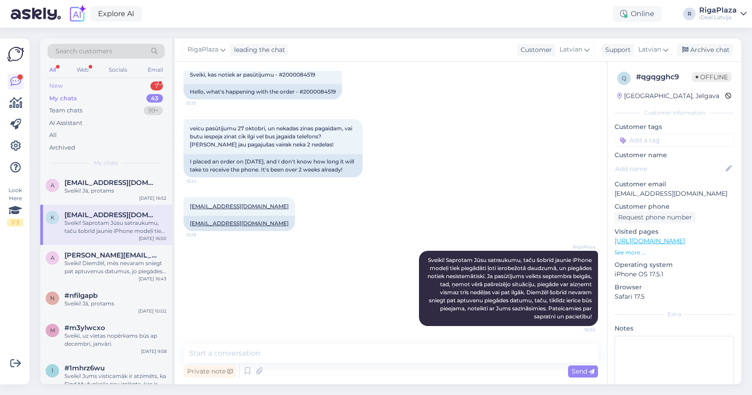
click at [158, 82] on div "7" at bounding box center [156, 85] width 13 height 9
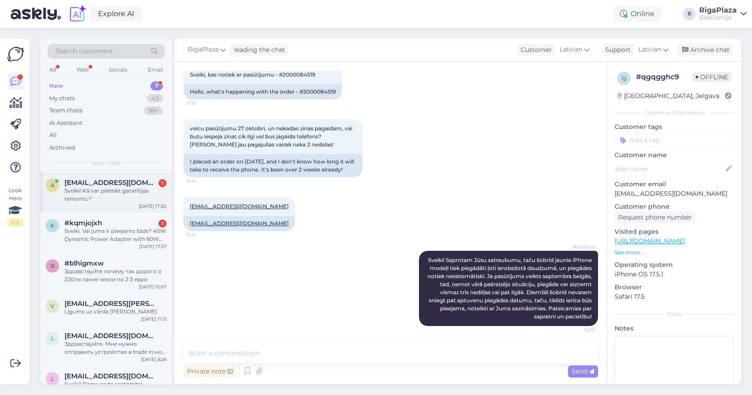
click at [140, 195] on div "Sveiki! Kā var pieteikt garantijas remontu?" at bounding box center [115, 195] width 102 height 16
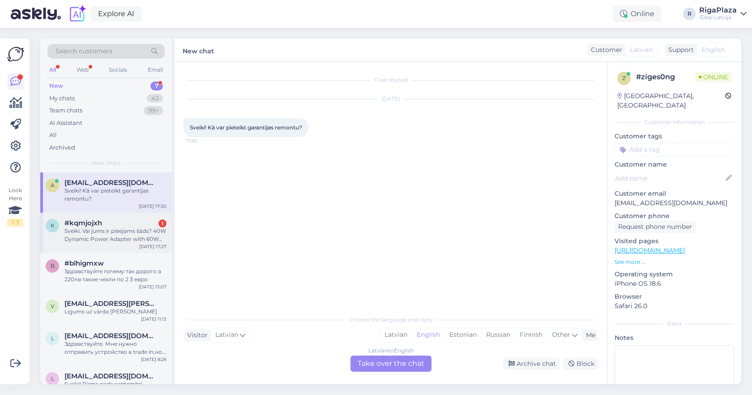
click at [141, 225] on div "#kqmjojxh 1" at bounding box center [115, 223] width 102 height 8
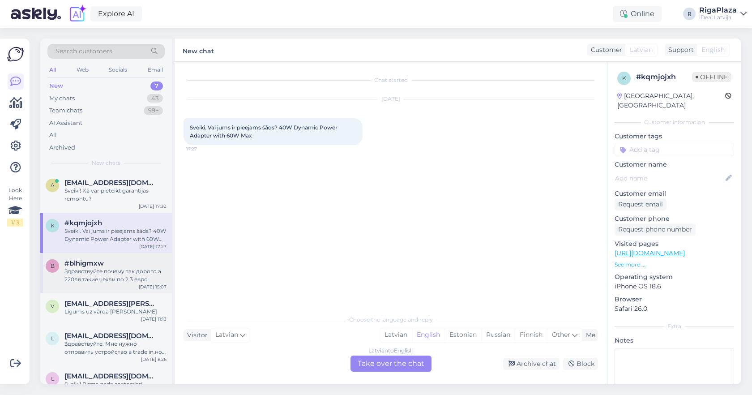
click at [143, 270] on div "Здравствуйте почему так дорого а 220лв такие чехли по 2 3 евро" at bounding box center [115, 275] width 102 height 16
